Goal: Navigation & Orientation: Go to known website

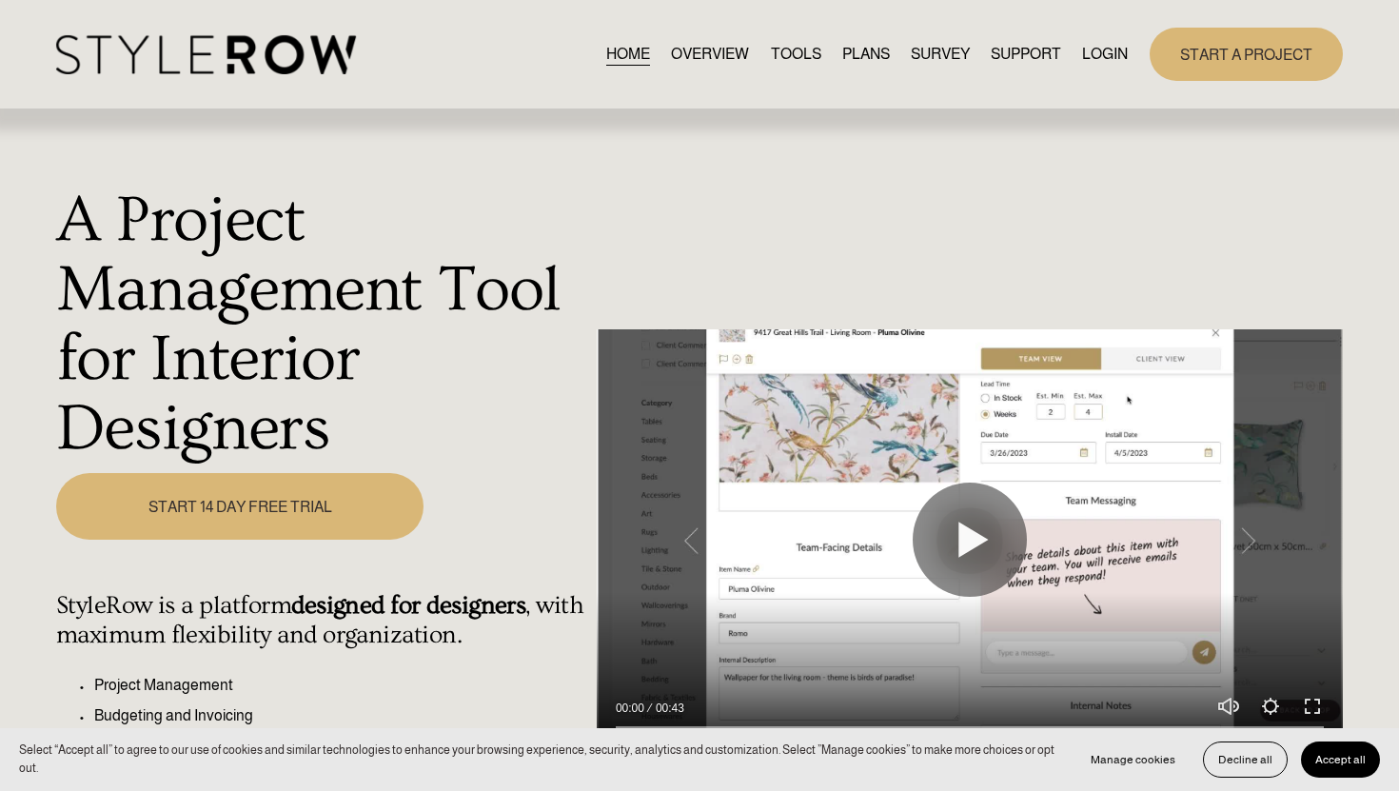
click at [1104, 54] on link "LOGIN" at bounding box center [1105, 54] width 46 height 26
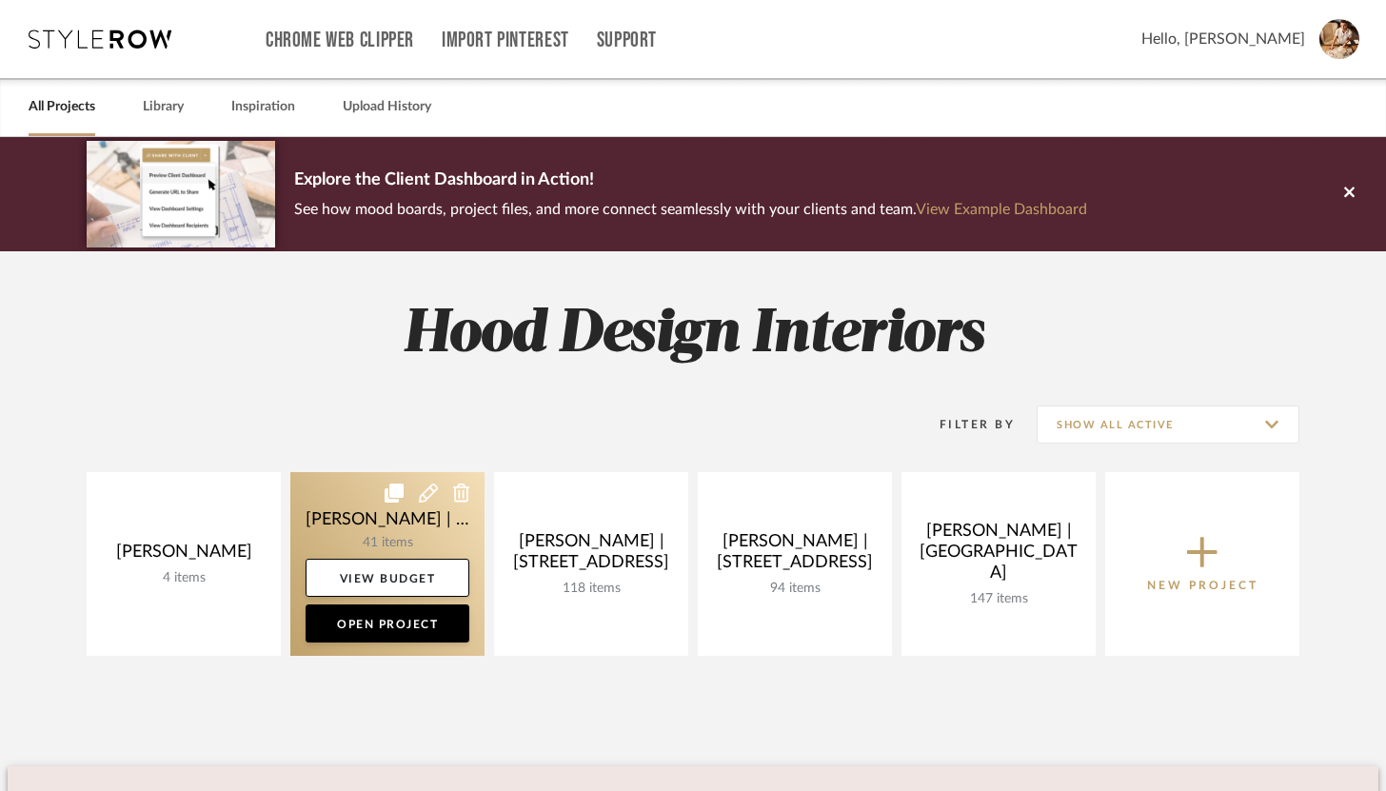
click at [380, 527] on link at bounding box center [387, 564] width 194 height 184
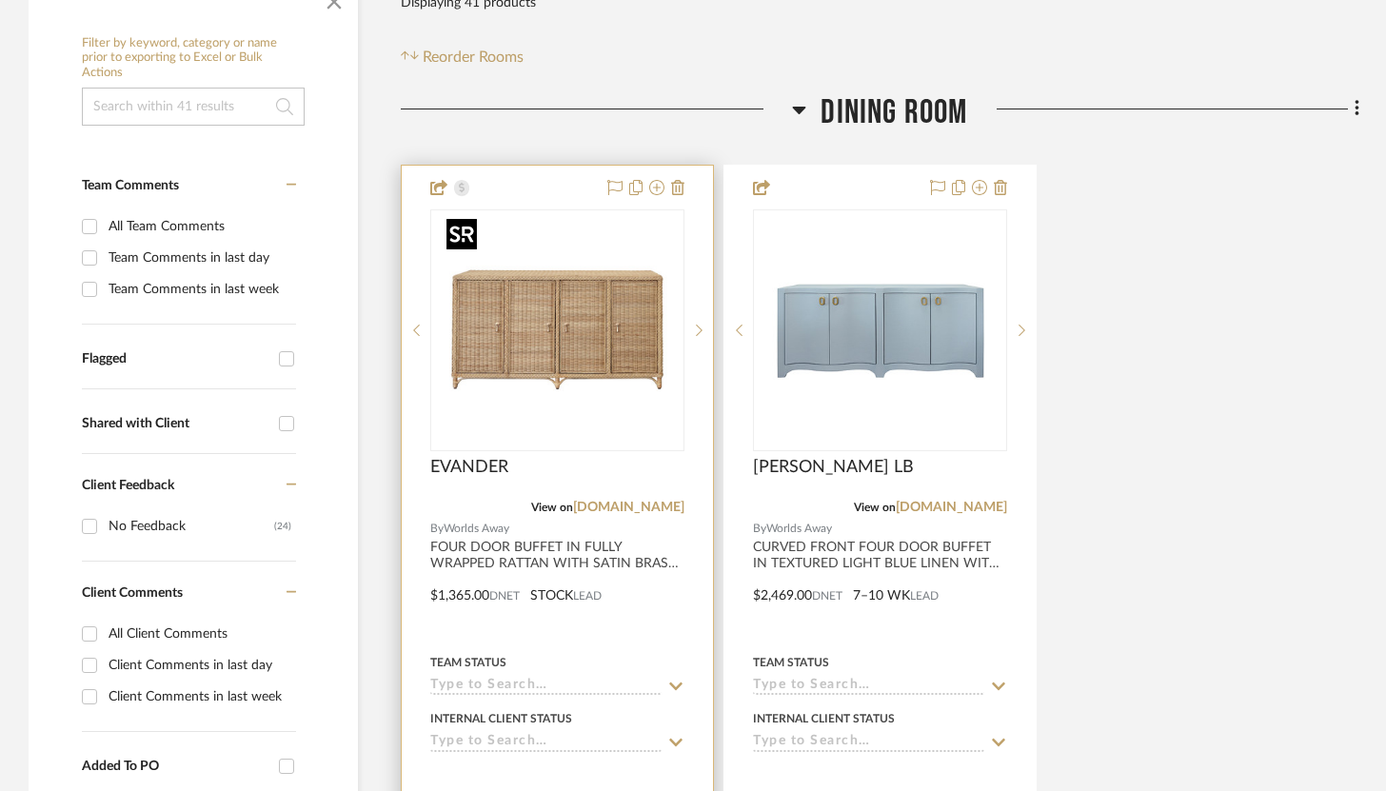
scroll to position [421, 0]
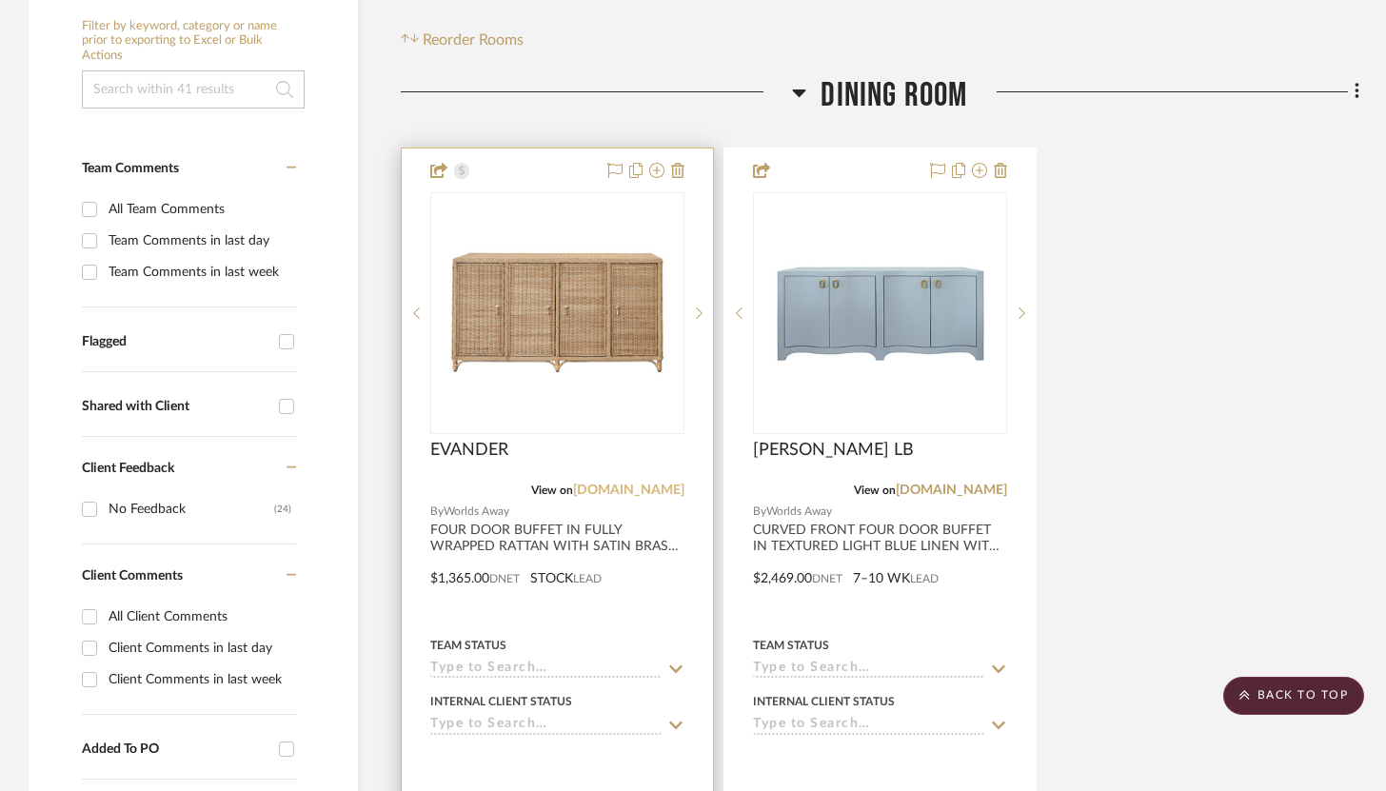
click at [626, 491] on link "[DOMAIN_NAME]" at bounding box center [628, 489] width 111 height 13
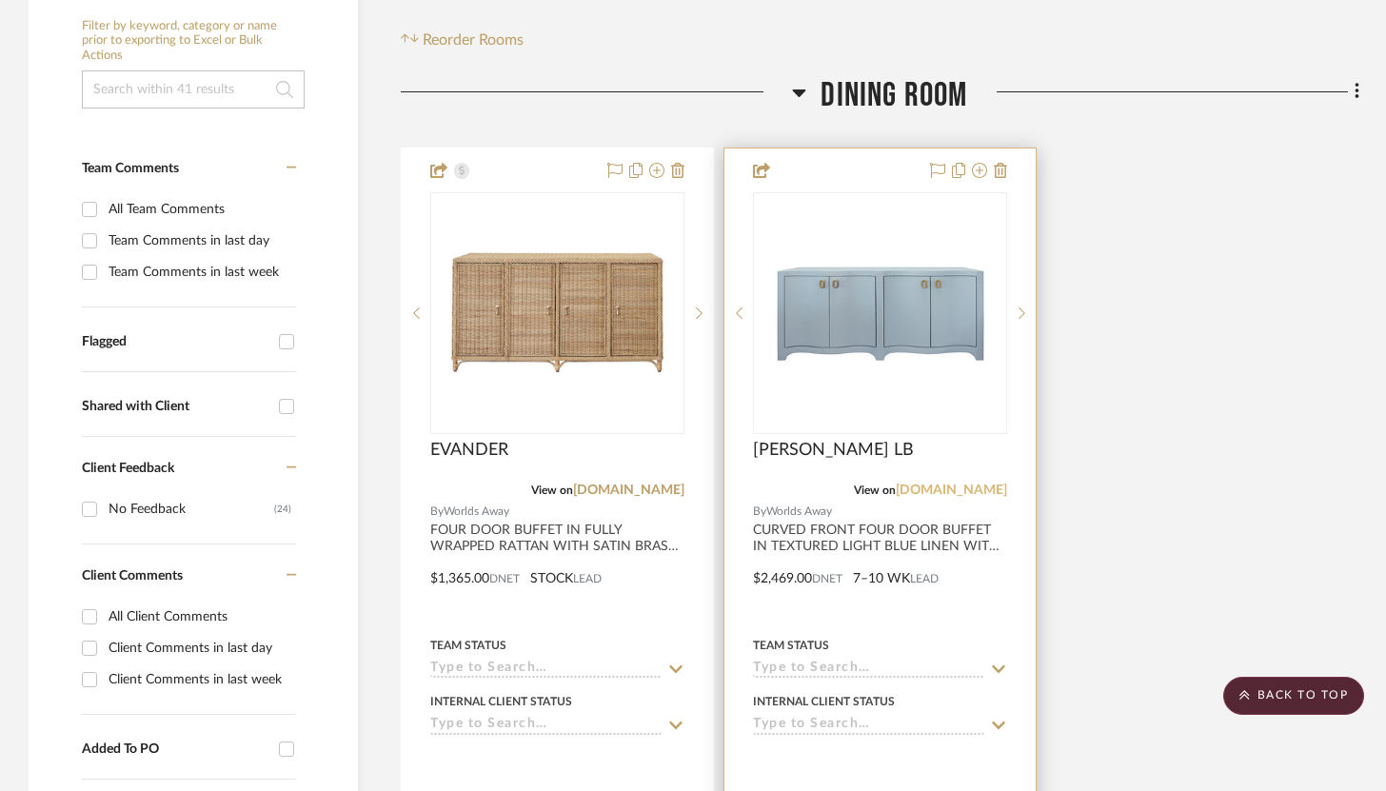
click at [977, 495] on link "[DOMAIN_NAME]" at bounding box center [950, 489] width 111 height 13
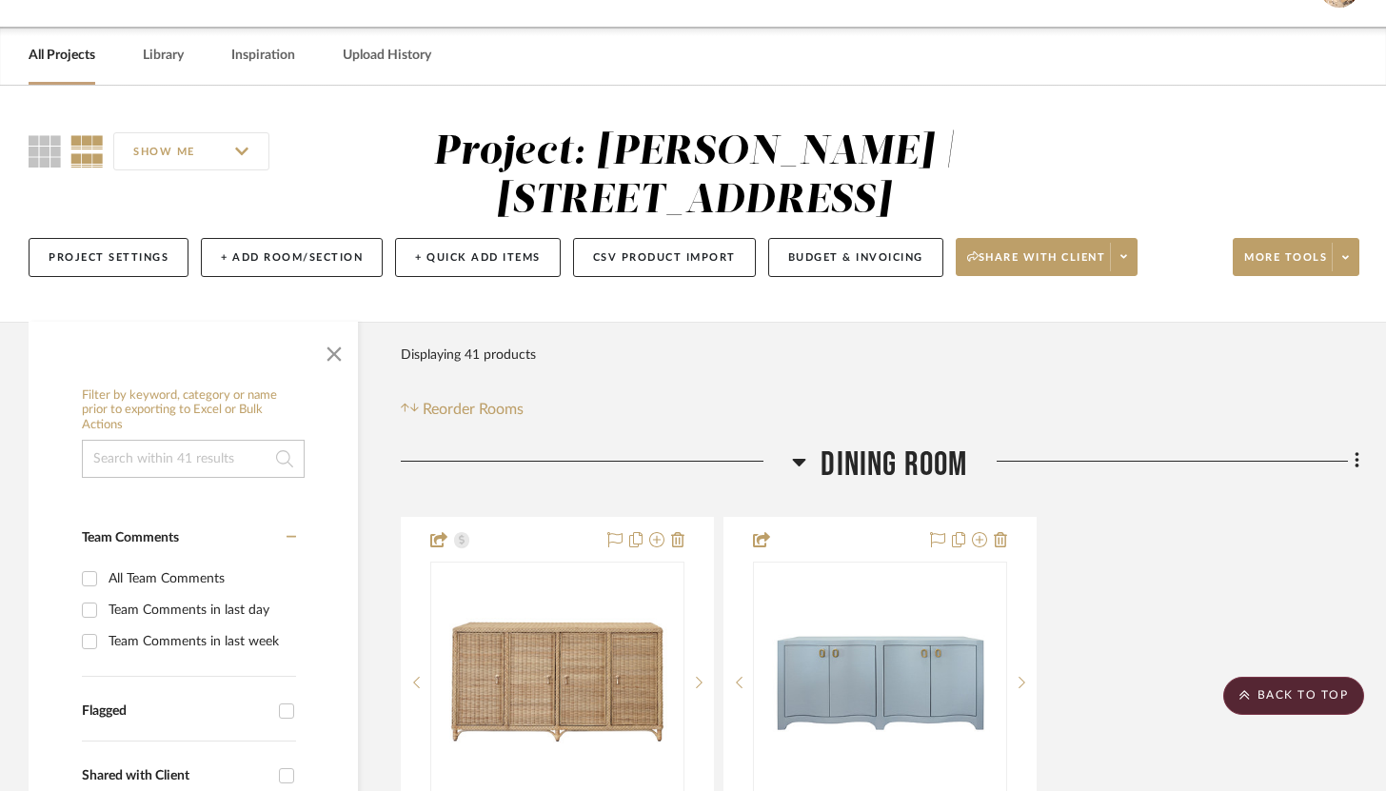
scroll to position [0, 0]
